Goal: Navigation & Orientation: Find specific page/section

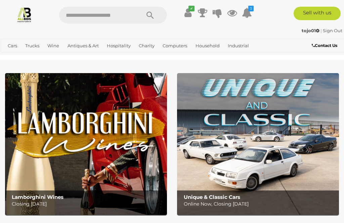
click at [0, 0] on link "Antiques & Vintage" at bounding box center [0, 0] width 0 height 0
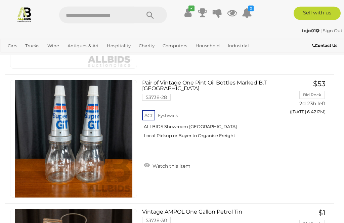
scroll to position [2932, 0]
click at [0, 0] on link "Antiques & Vintage" at bounding box center [0, 0] width 0 height 0
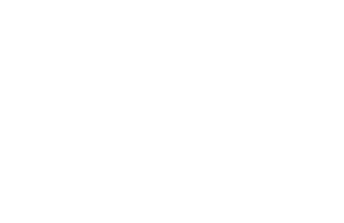
scroll to position [8, 0]
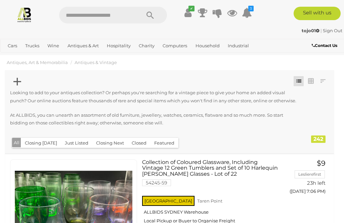
click at [0, 0] on link "Decor & Interior Design" at bounding box center [0, 0] width 0 height 0
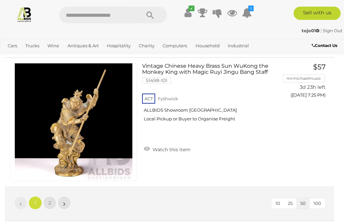
scroll to position [6393, 0]
click at [46, 198] on link "2" at bounding box center [49, 202] width 13 height 13
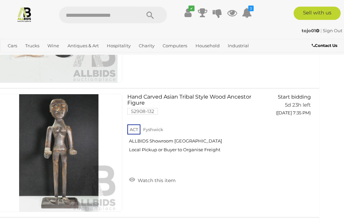
scroll to position [2613, 15]
click at [0, 0] on link "Outdoors & Garden" at bounding box center [0, 0] width 0 height 0
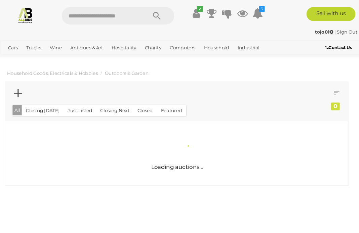
scroll to position [1, 0]
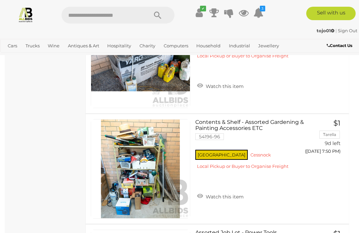
scroll to position [572, 0]
